Goal: Task Accomplishment & Management: Use online tool/utility

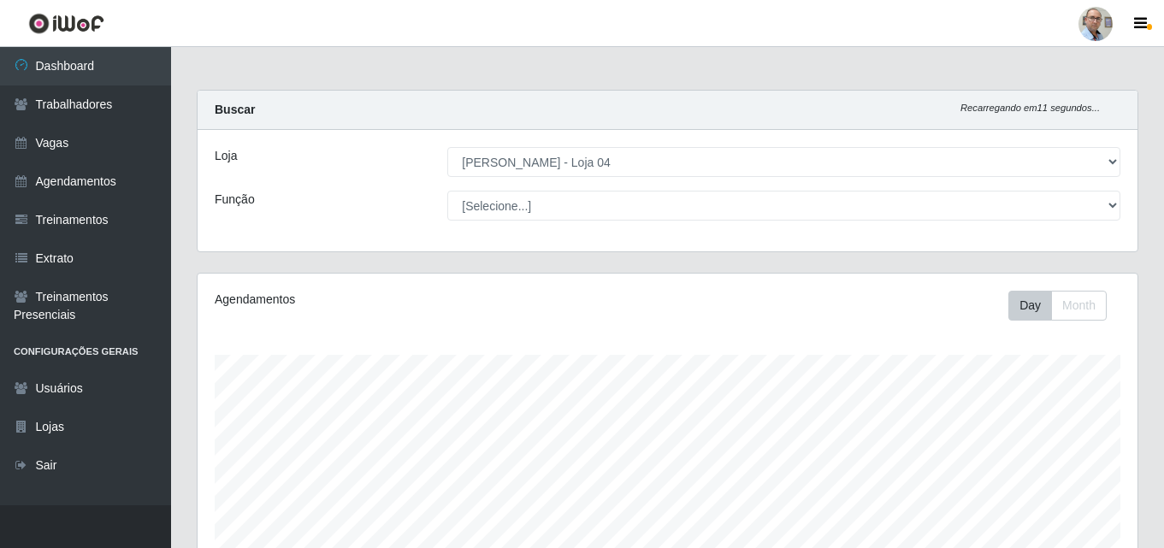
select select "251"
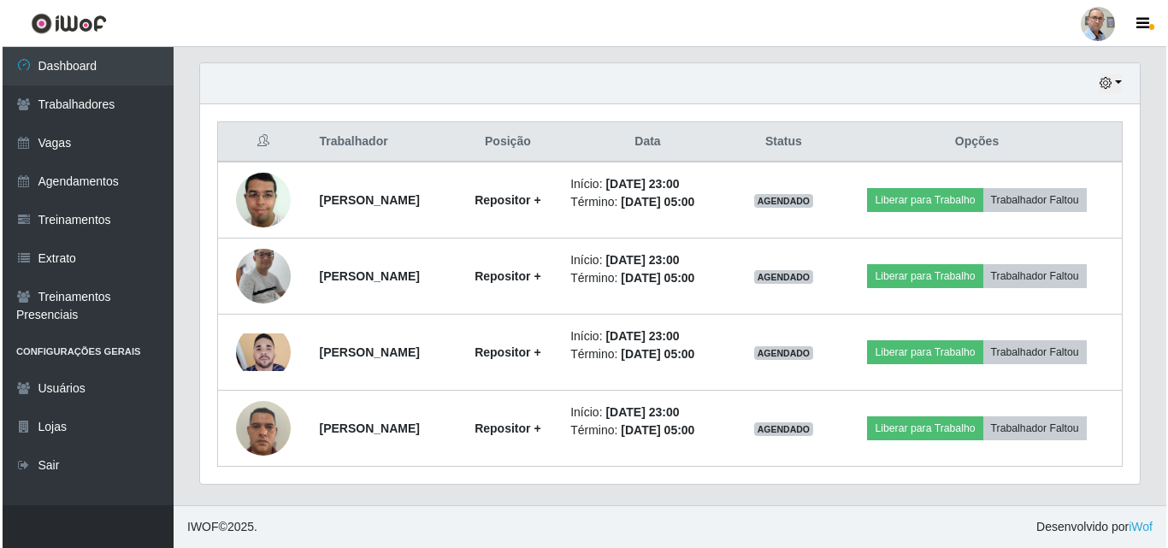
scroll to position [355, 940]
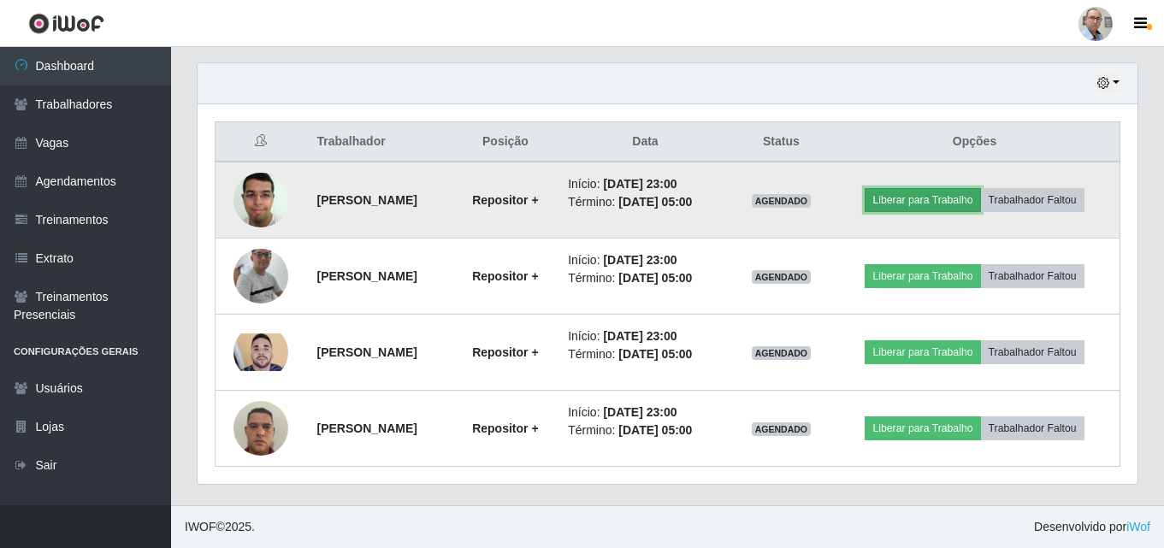
click at [962, 206] on button "Liberar para Trabalho" at bounding box center [922, 200] width 115 height 24
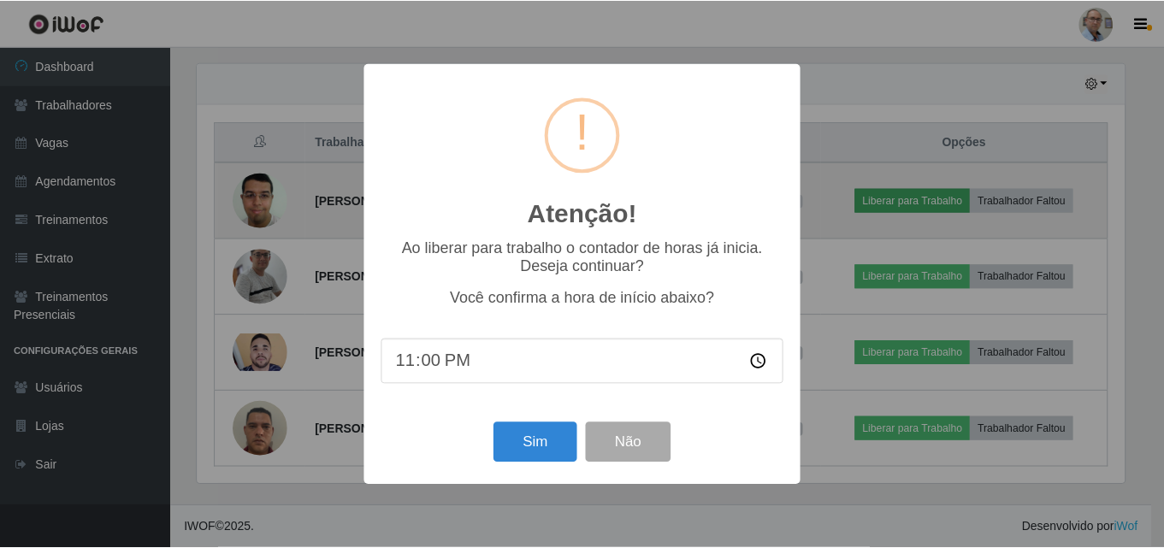
scroll to position [355, 931]
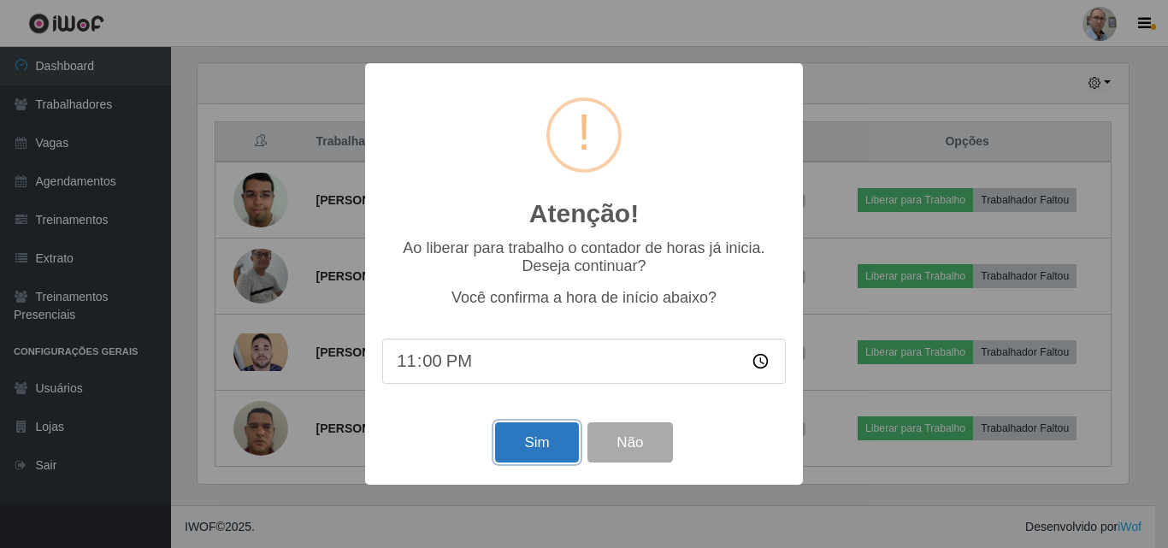
click at [552, 453] on button "Sim" at bounding box center [536, 443] width 83 height 40
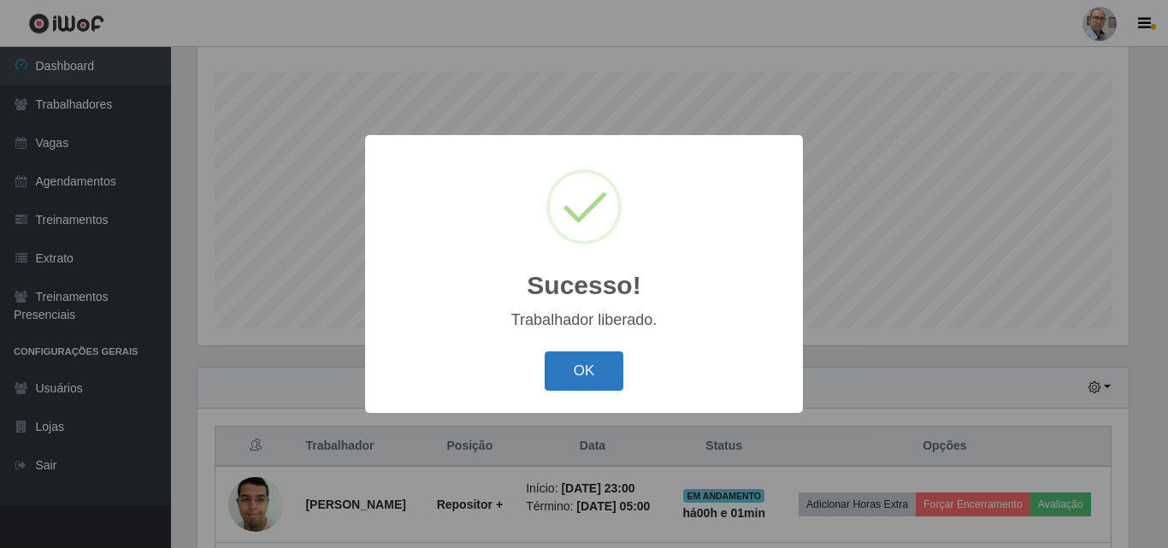
click at [585, 380] on button "OK" at bounding box center [585, 372] width 80 height 40
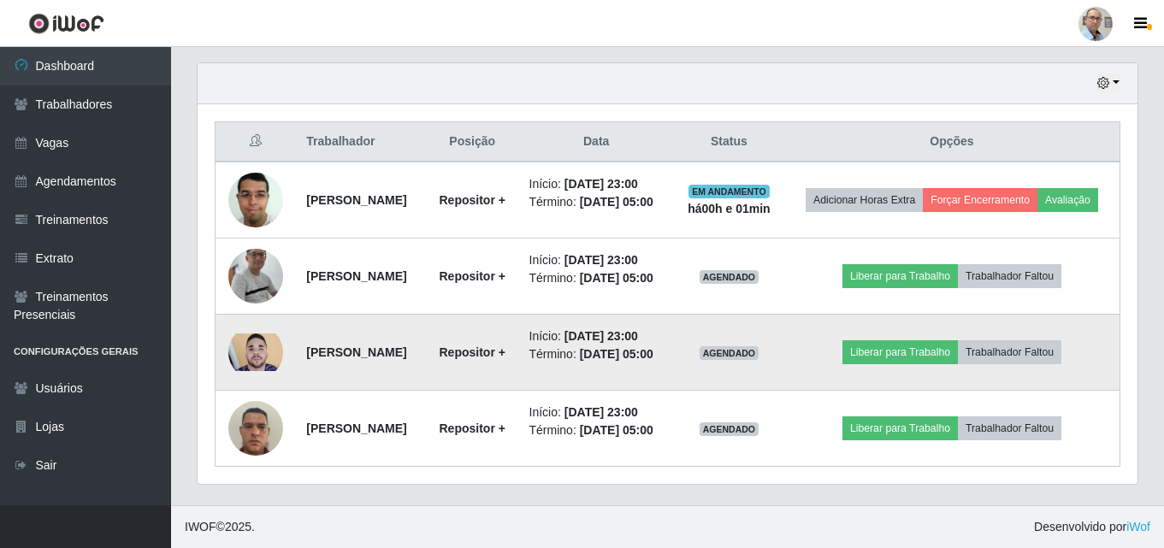
scroll to position [625, 0]
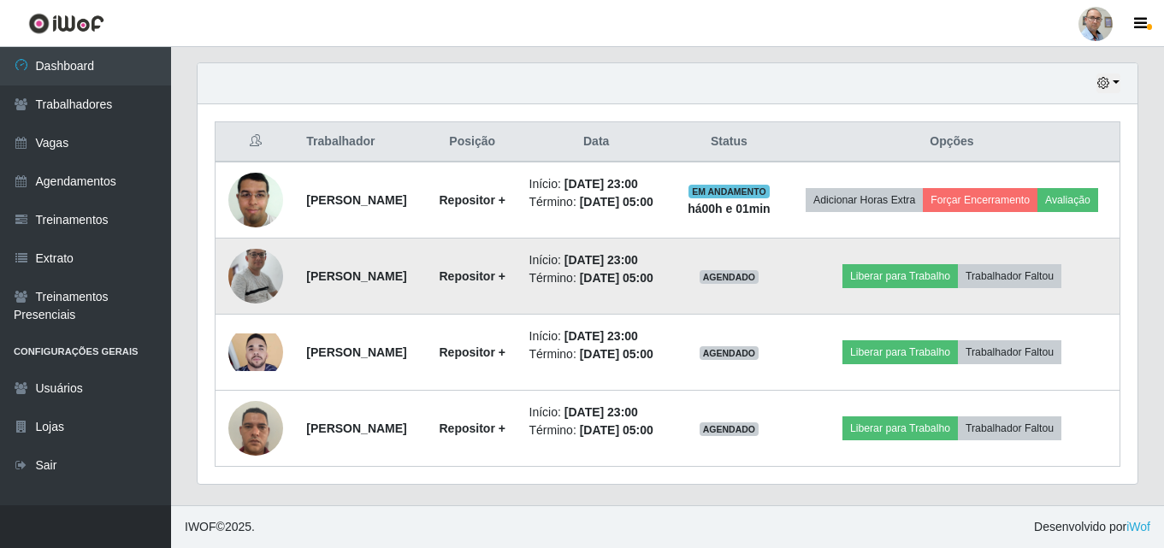
click at [247, 265] on img at bounding box center [255, 276] width 55 height 125
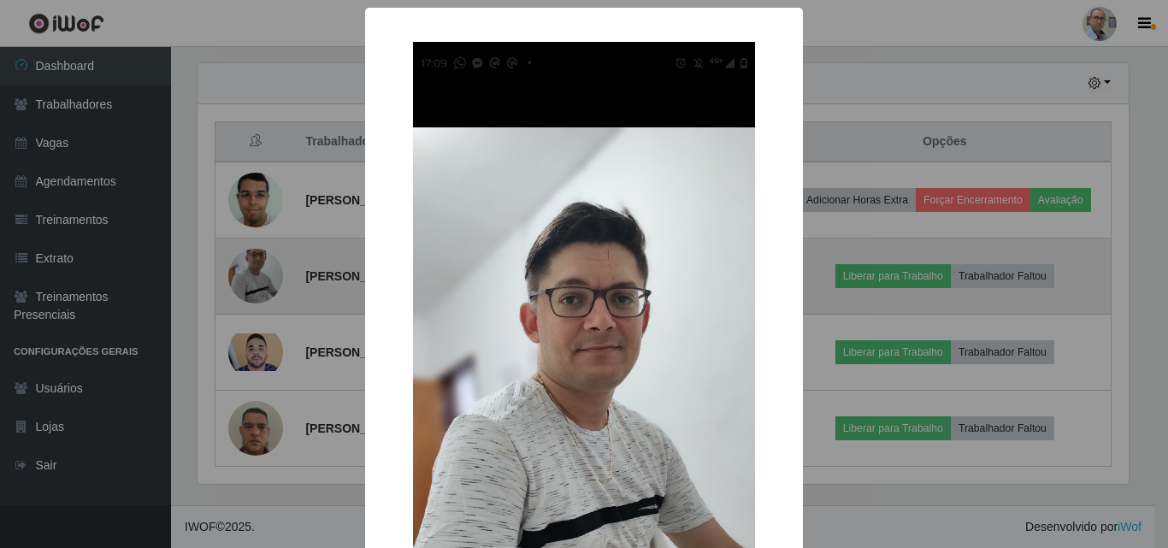
click at [247, 265] on div "× OK Cancel" at bounding box center [584, 274] width 1168 height 548
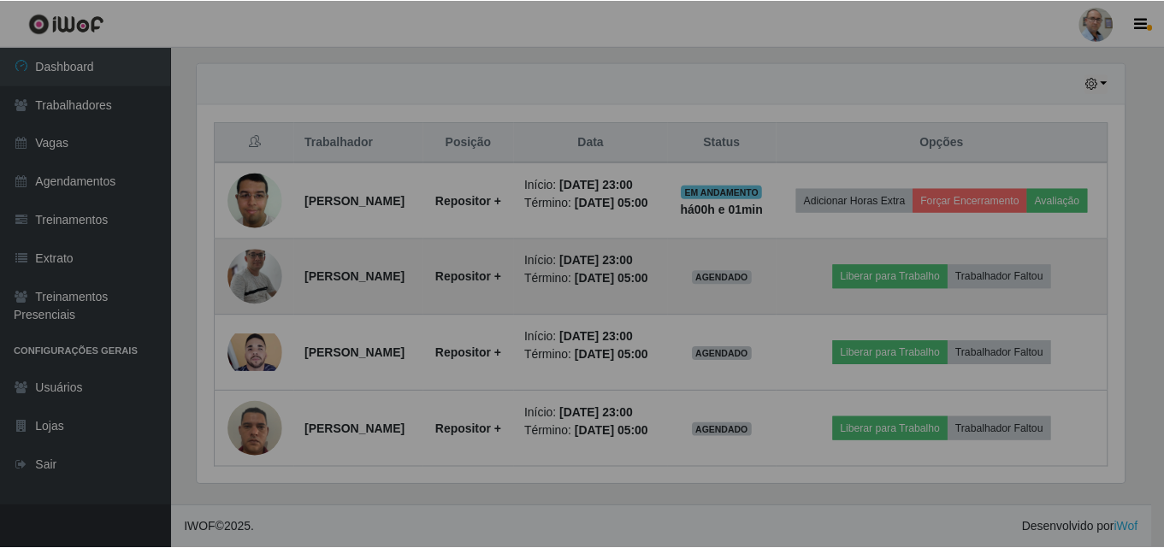
scroll to position [355, 940]
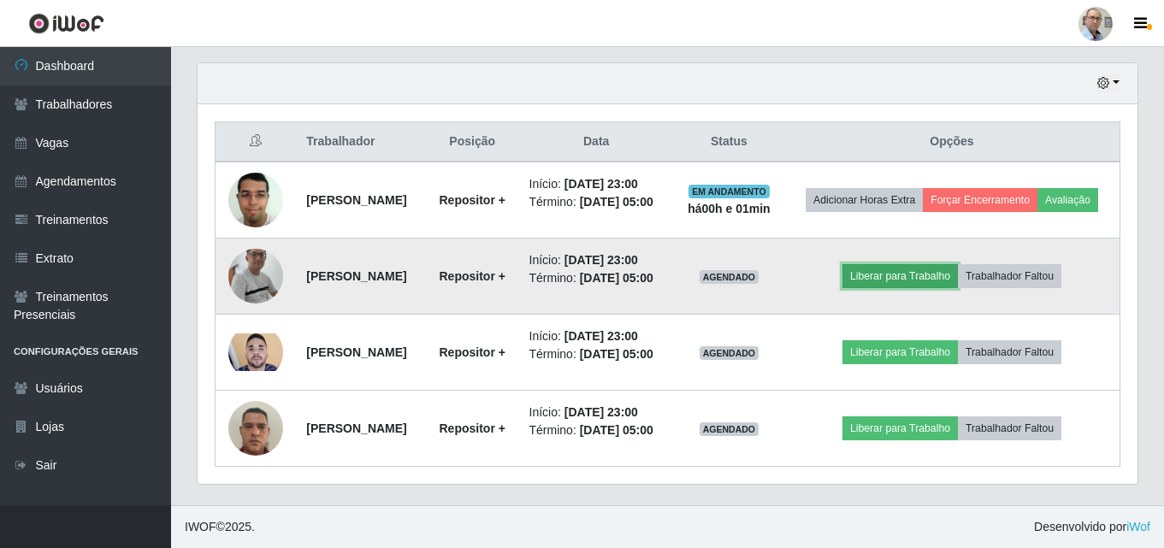
click at [903, 264] on button "Liberar para Trabalho" at bounding box center [899, 276] width 115 height 24
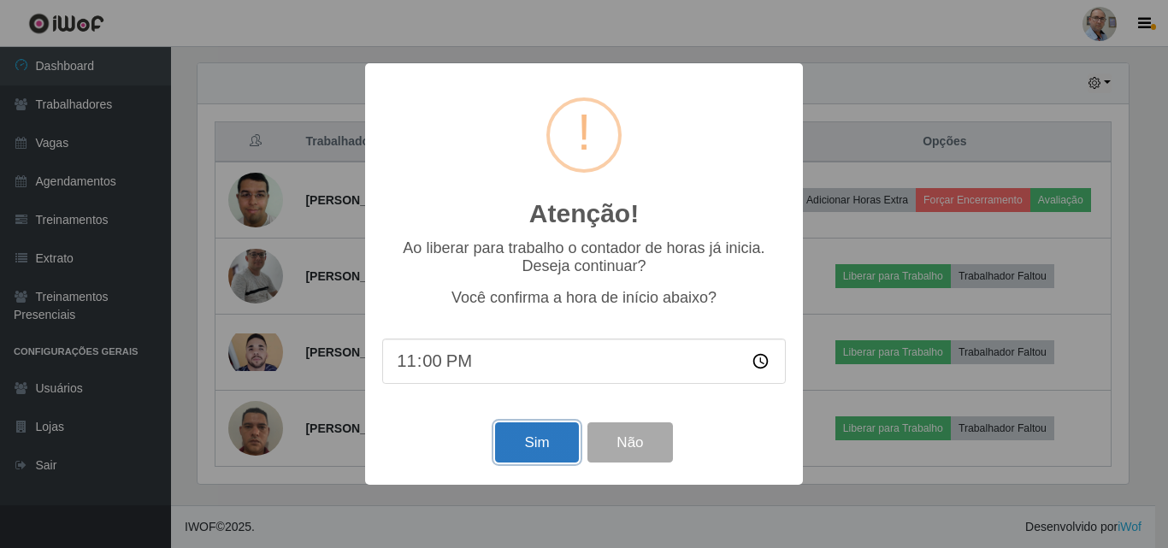
click at [522, 448] on button "Sim" at bounding box center [536, 443] width 83 height 40
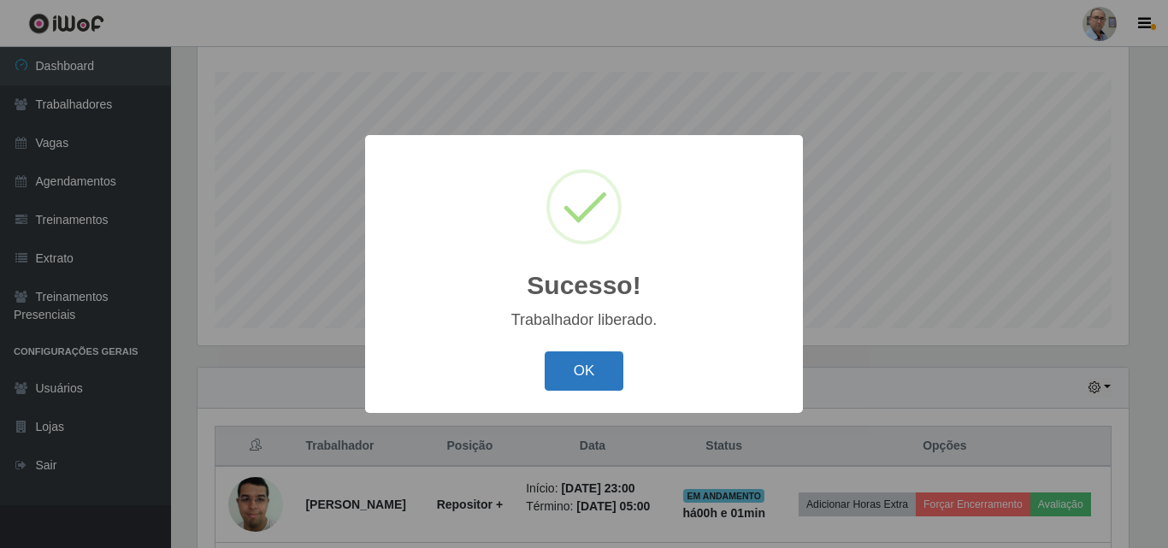
click at [586, 361] on button "OK" at bounding box center [585, 372] width 80 height 40
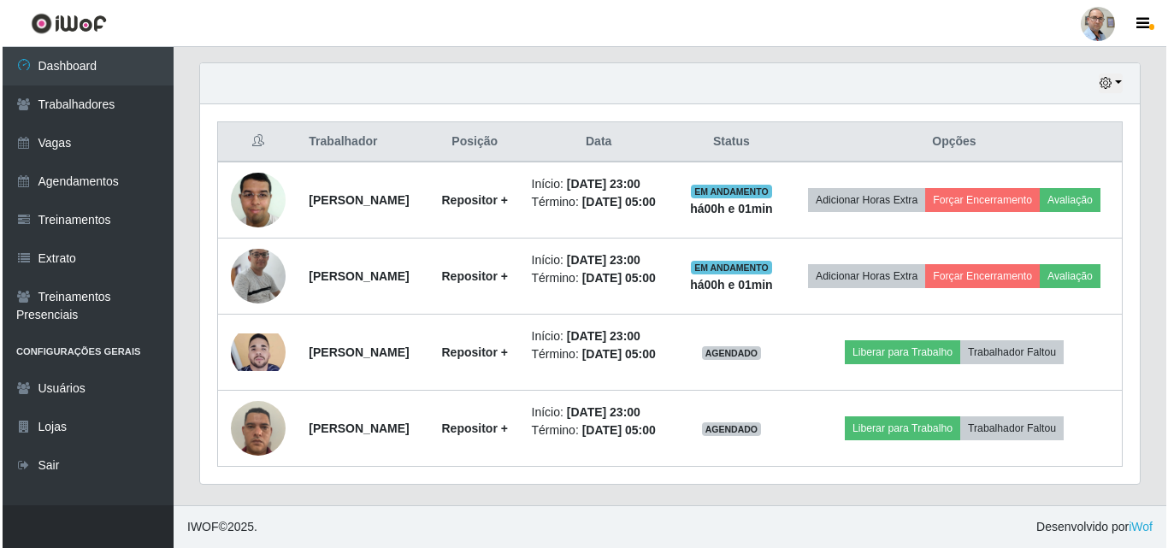
scroll to position [625, 0]
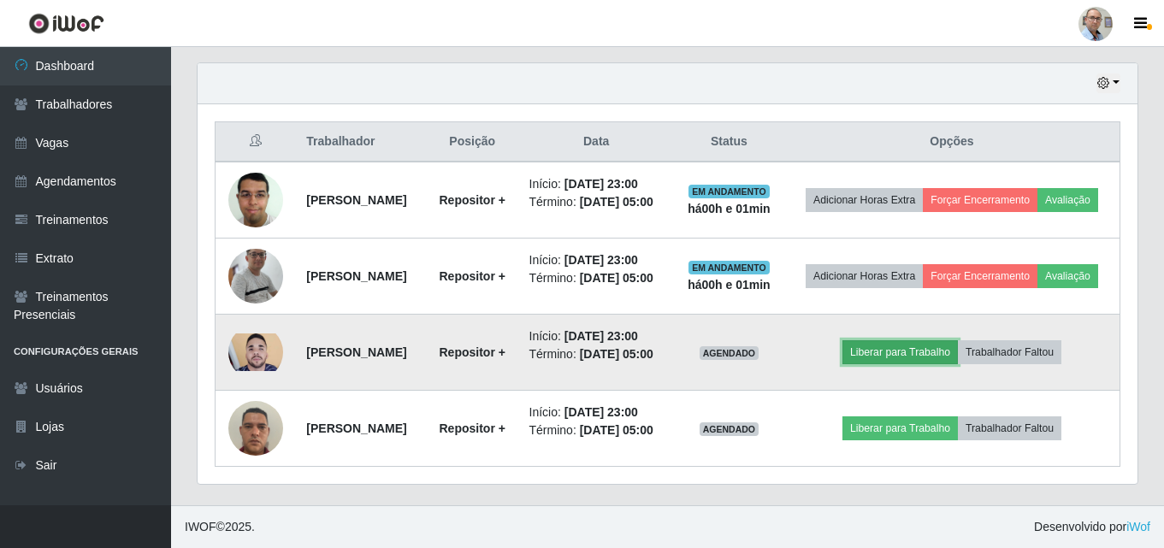
click at [940, 349] on button "Liberar para Trabalho" at bounding box center [899, 352] width 115 height 24
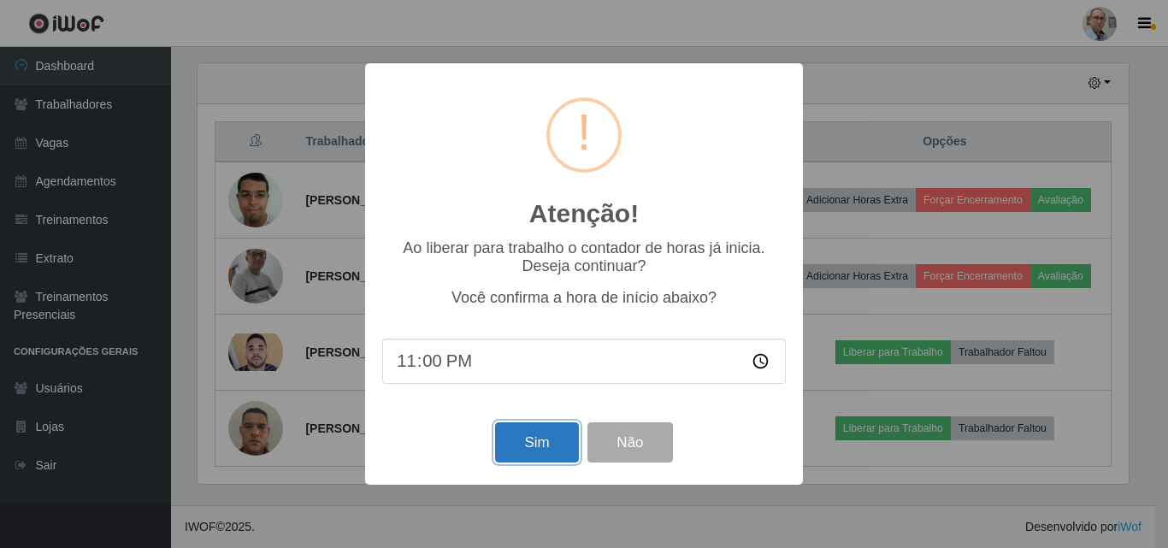
click at [555, 449] on button "Sim" at bounding box center [536, 443] width 83 height 40
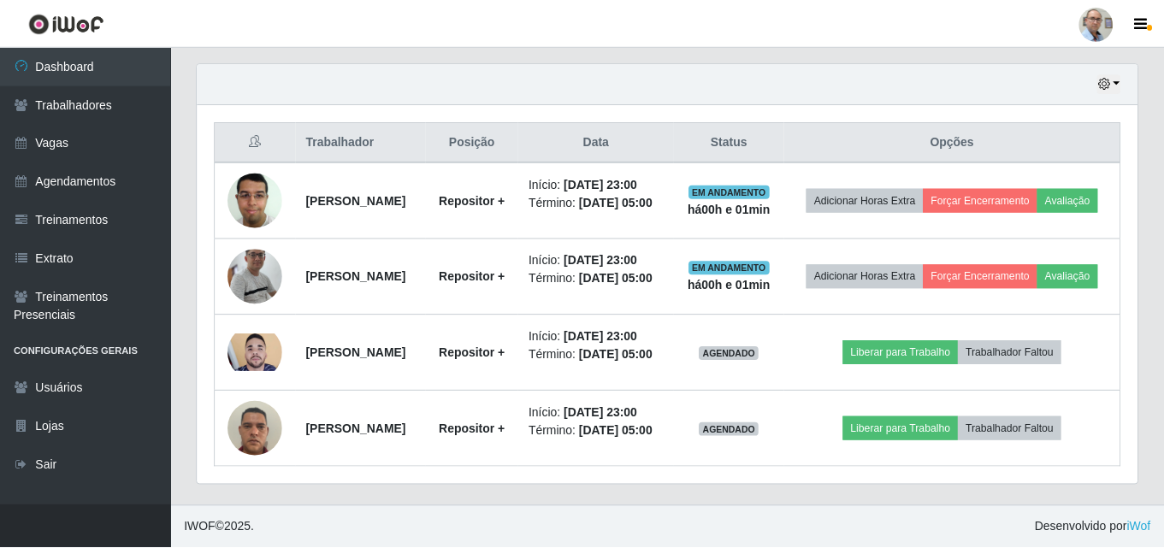
scroll to position [0, 0]
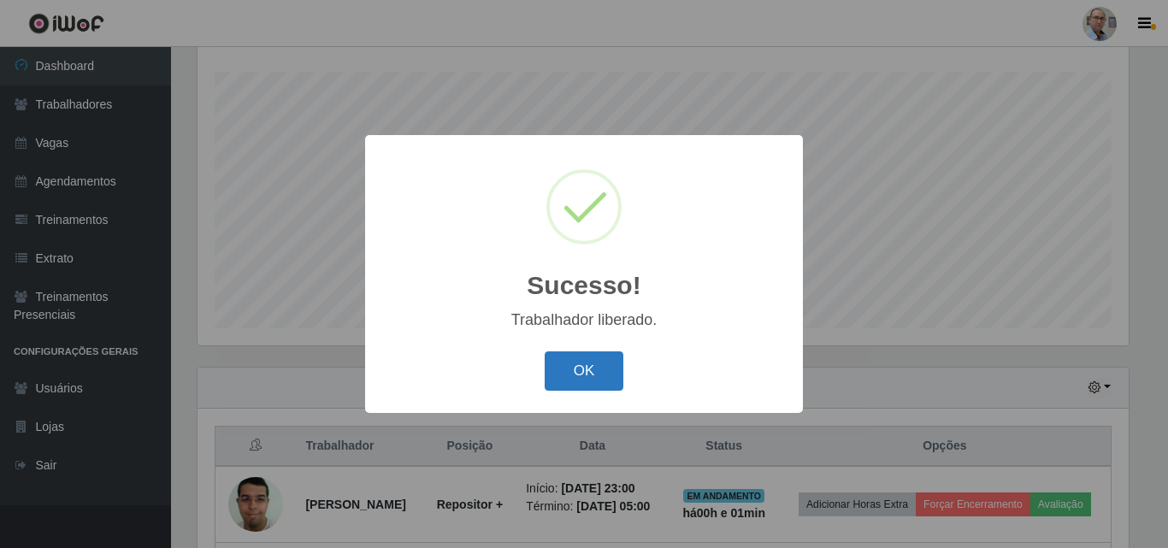
click at [588, 375] on button "OK" at bounding box center [585, 372] width 80 height 40
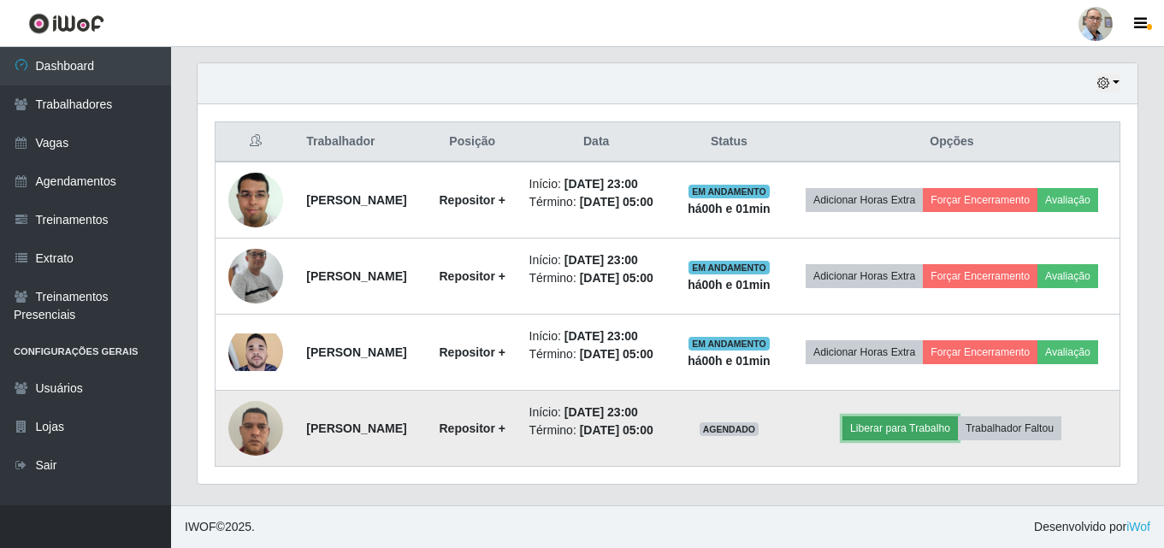
click at [907, 423] on button "Liberar para Trabalho" at bounding box center [899, 429] width 115 height 24
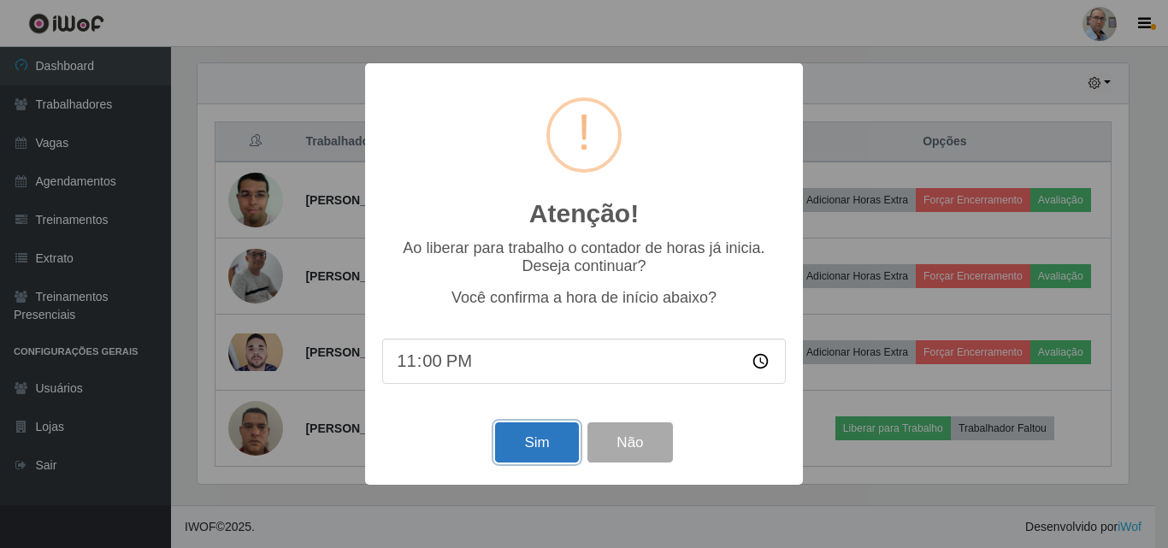
click at [517, 450] on button "Sim" at bounding box center [536, 443] width 83 height 40
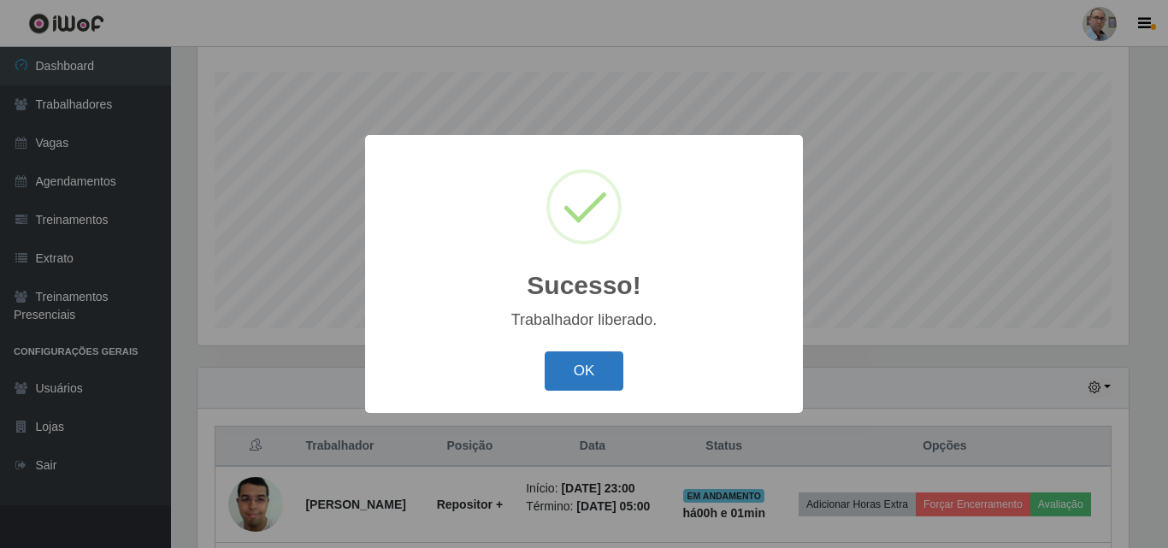
click at [604, 381] on button "OK" at bounding box center [585, 372] width 80 height 40
